Goal: Task Accomplishment & Management: Complete application form

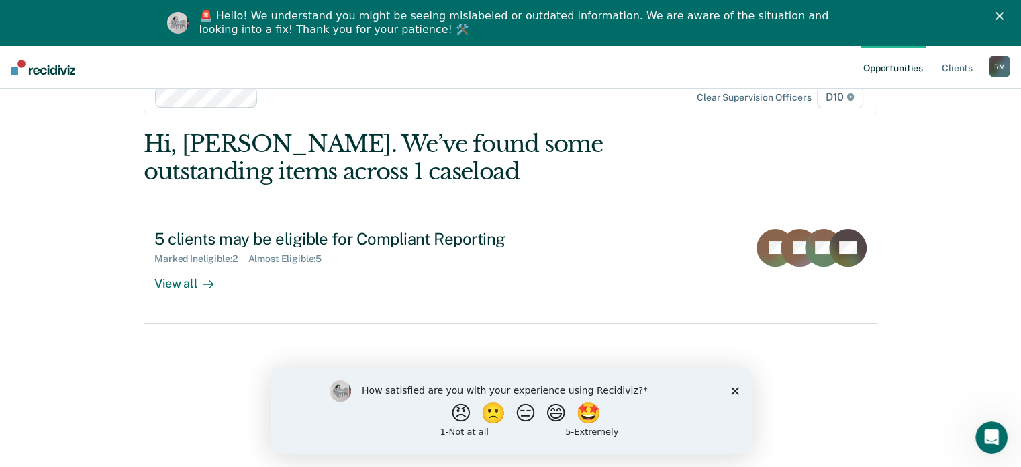
scroll to position [46, 0]
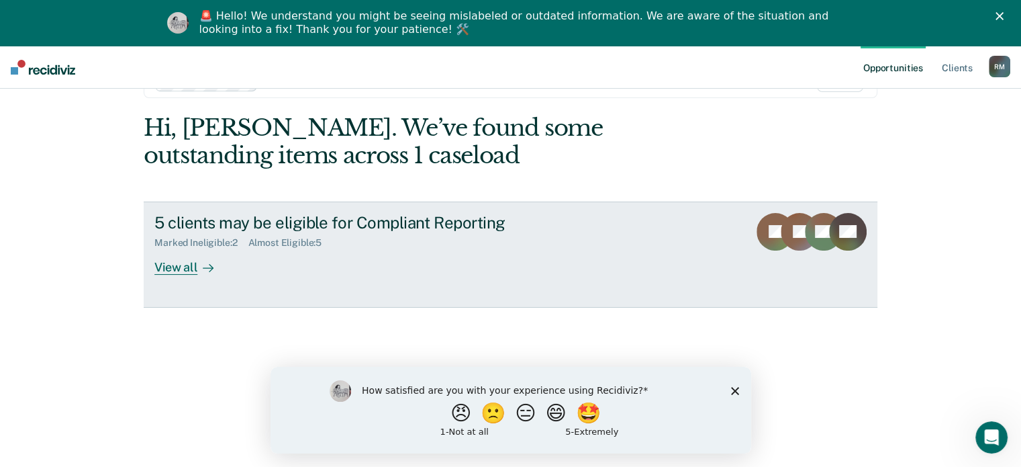
click at [169, 266] on div "View all" at bounding box center [191, 261] width 75 height 26
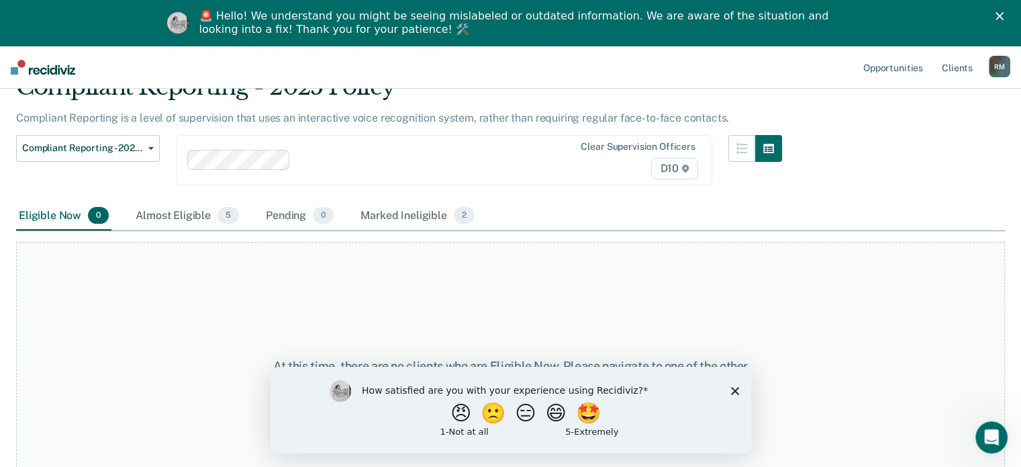
scroll to position [101, 0]
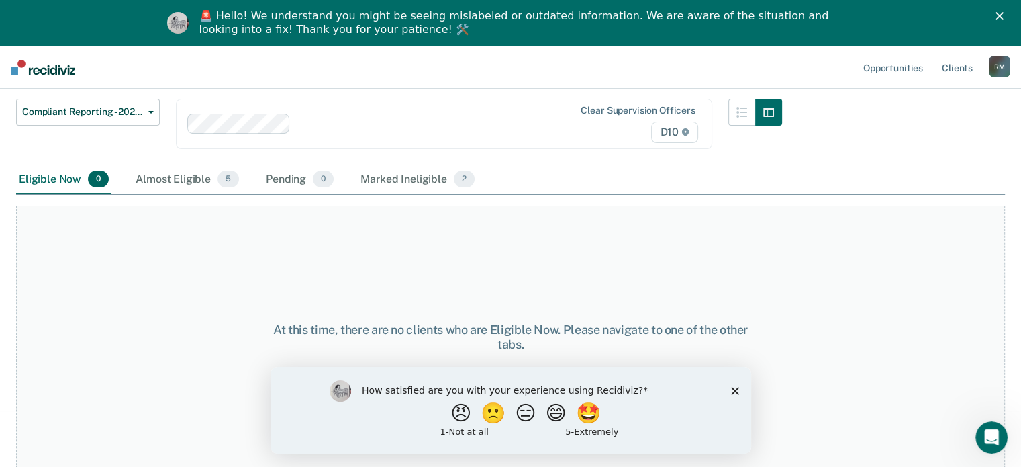
click at [738, 389] on icon "Close survey" at bounding box center [735, 390] width 8 height 8
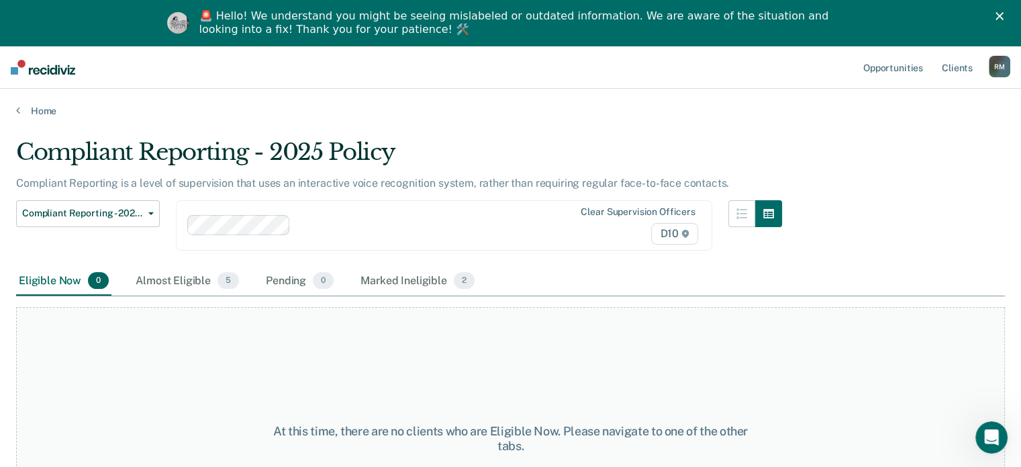
scroll to position [67, 0]
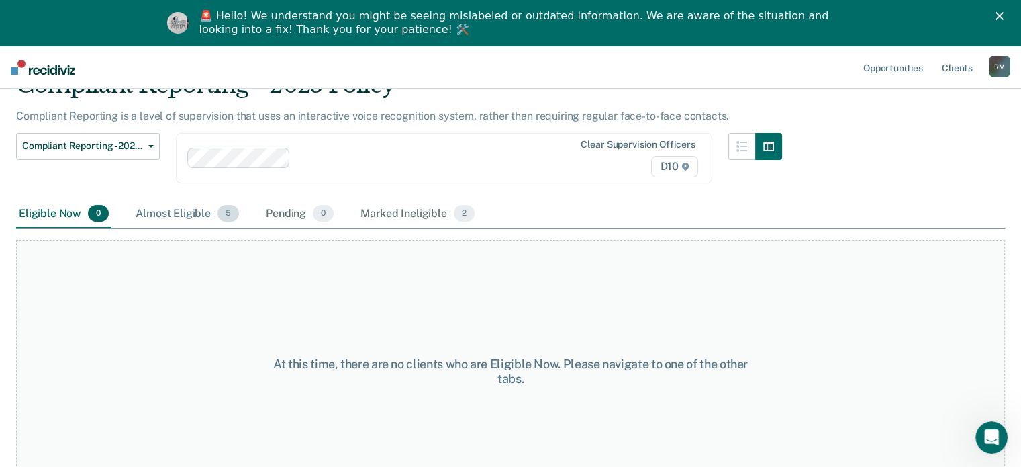
click at [181, 214] on div "Almost Eligible 5" at bounding box center [187, 214] width 109 height 30
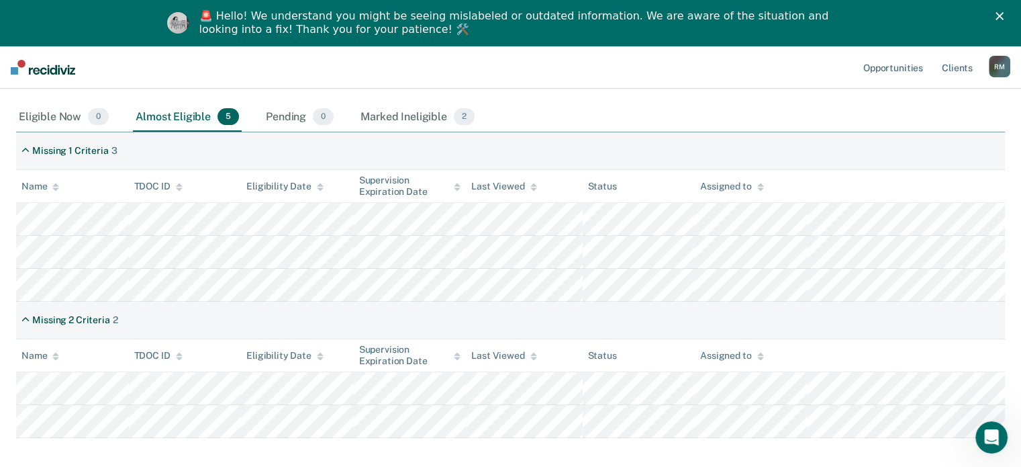
scroll to position [163, 0]
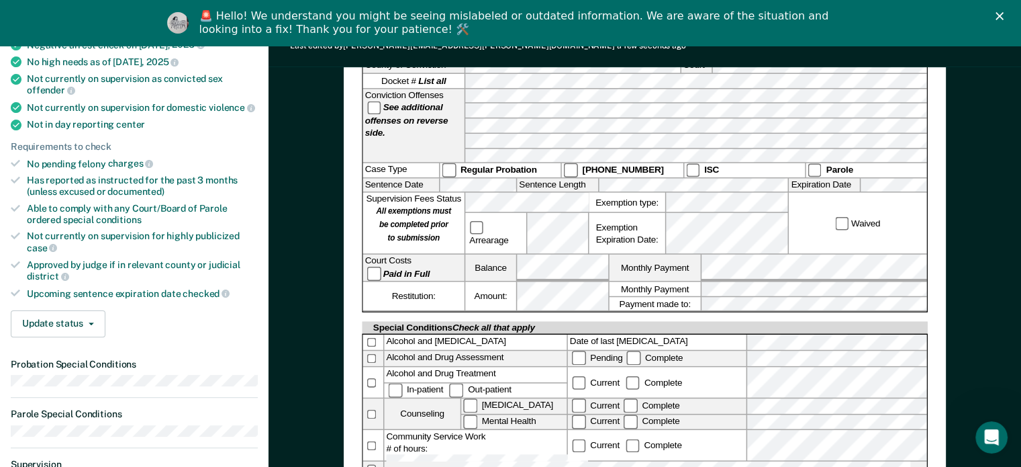
scroll to position [337, 0]
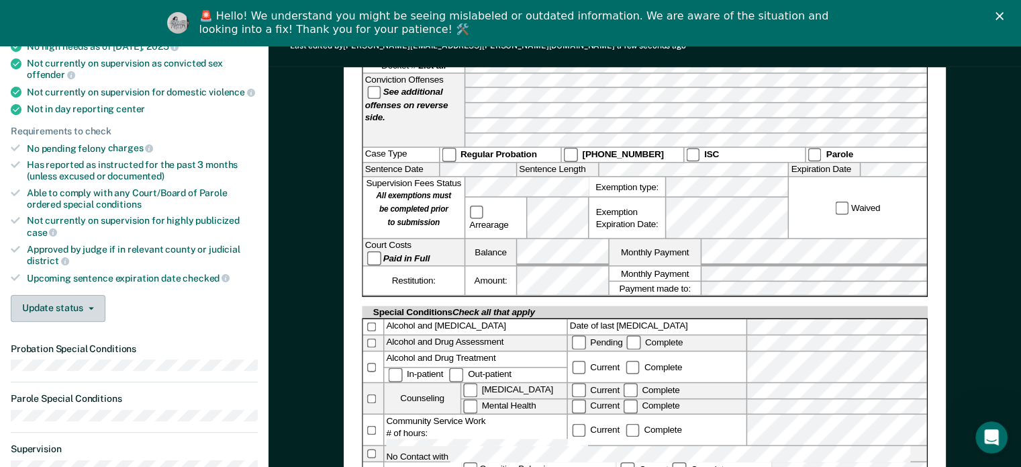
click at [69, 295] on button "Update status" at bounding box center [58, 308] width 95 height 27
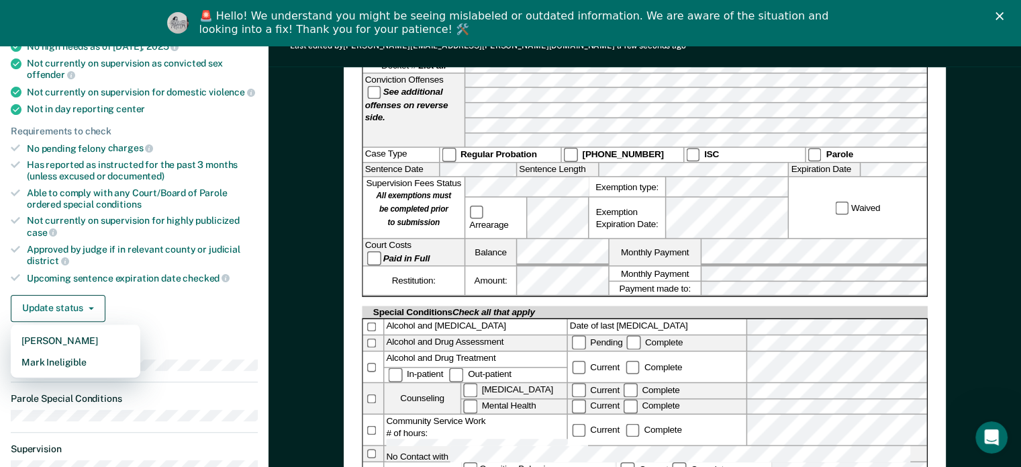
click at [998, 218] on div "[US_STATE] DEPARTMENT OF CORRECTION COMMUNITY SUPERVISION Telephone Reporting R…" at bounding box center [645, 348] width 753 height 1113
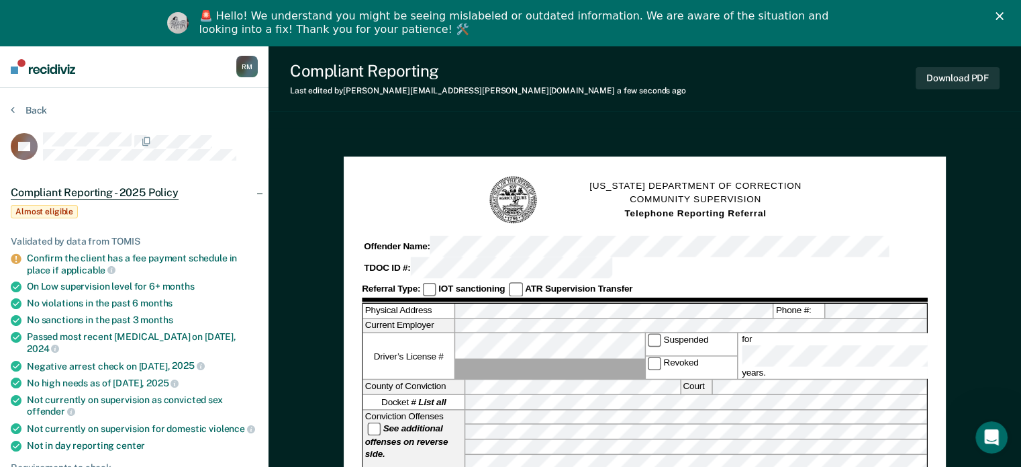
scroll to position [0, 0]
click at [1004, 13] on polygon "Close" at bounding box center [1000, 16] width 8 height 8
